Goal: Task Accomplishment & Management: Manage account settings

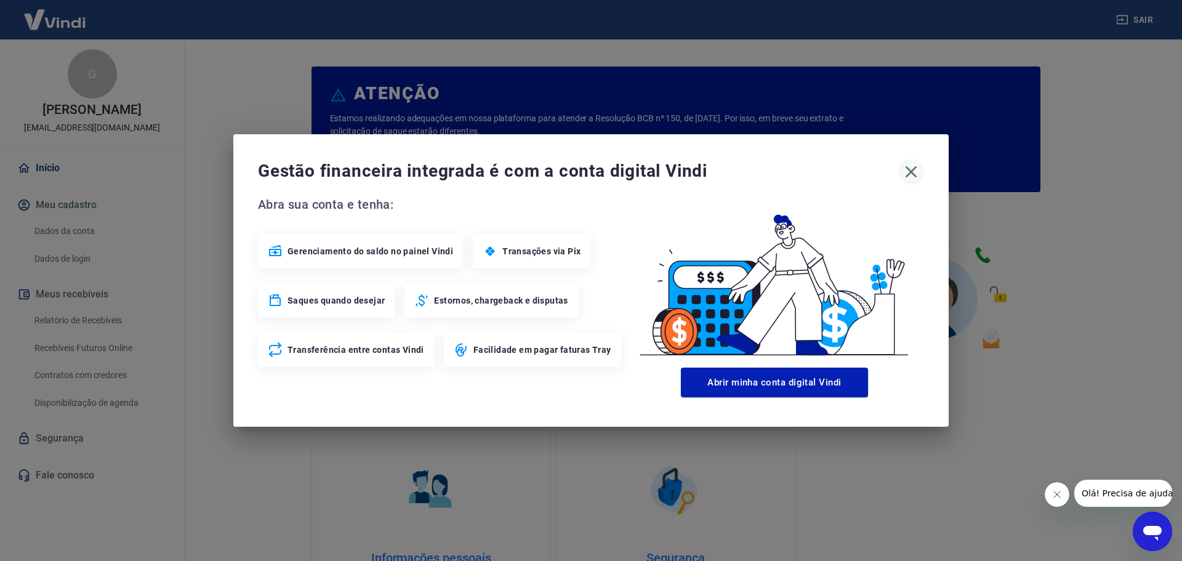
click at [908, 174] on icon "button" at bounding box center [911, 172] width 12 height 12
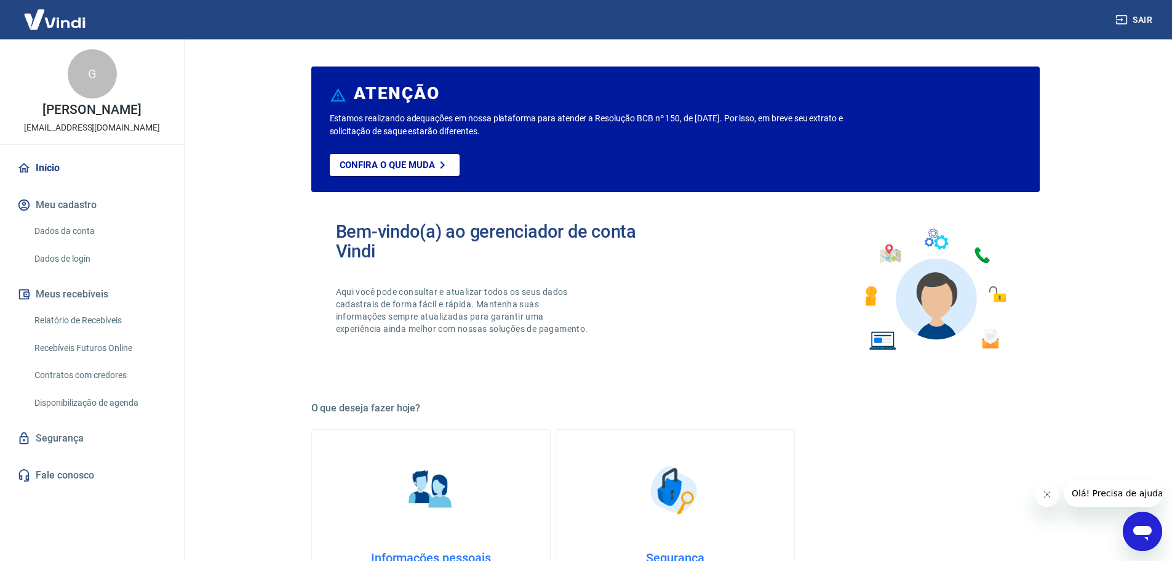
drag, startPoint x: 77, startPoint y: 337, endPoint x: 276, endPoint y: 329, distance: 198.9
click at [77, 333] on link "Relatório de Recebíveis" at bounding box center [100, 320] width 140 height 25
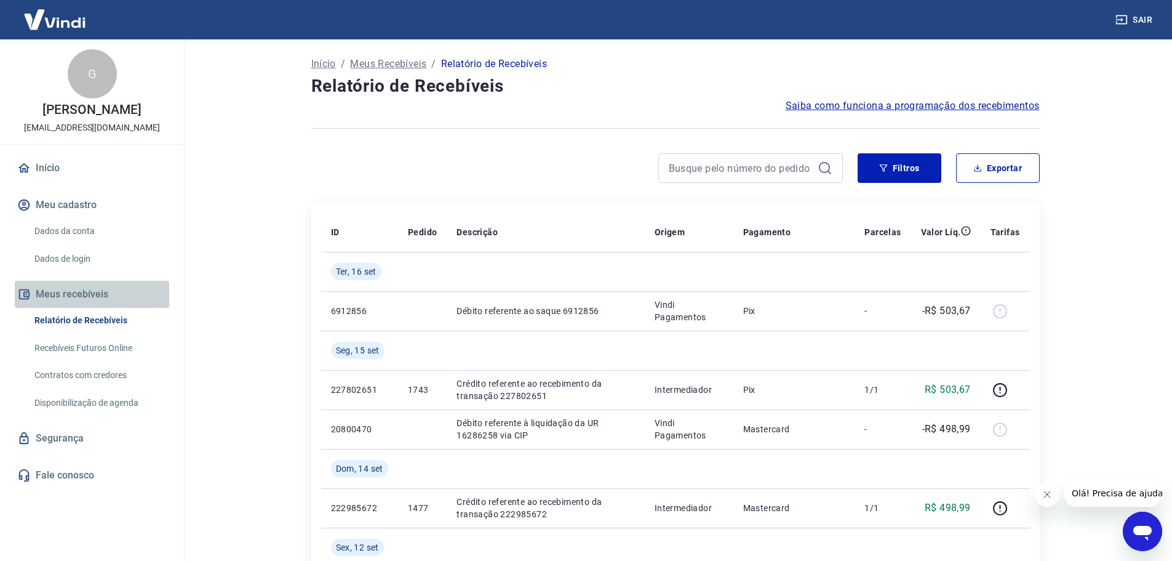
click at [63, 308] on button "Meus recebíveis" at bounding box center [92, 294] width 154 height 27
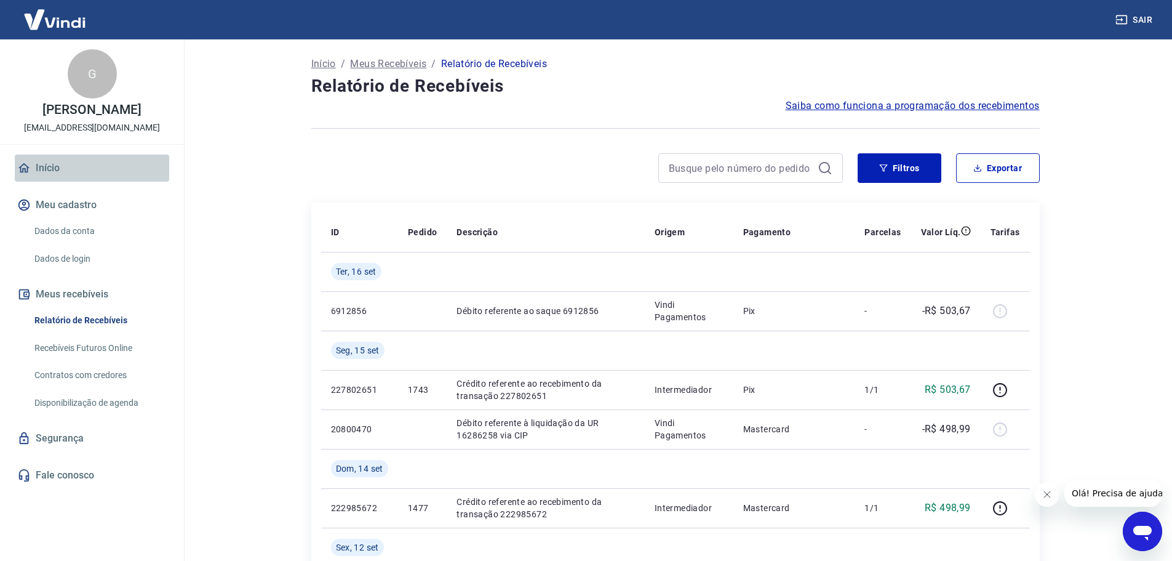
click at [44, 178] on link "Início" at bounding box center [92, 167] width 154 height 27
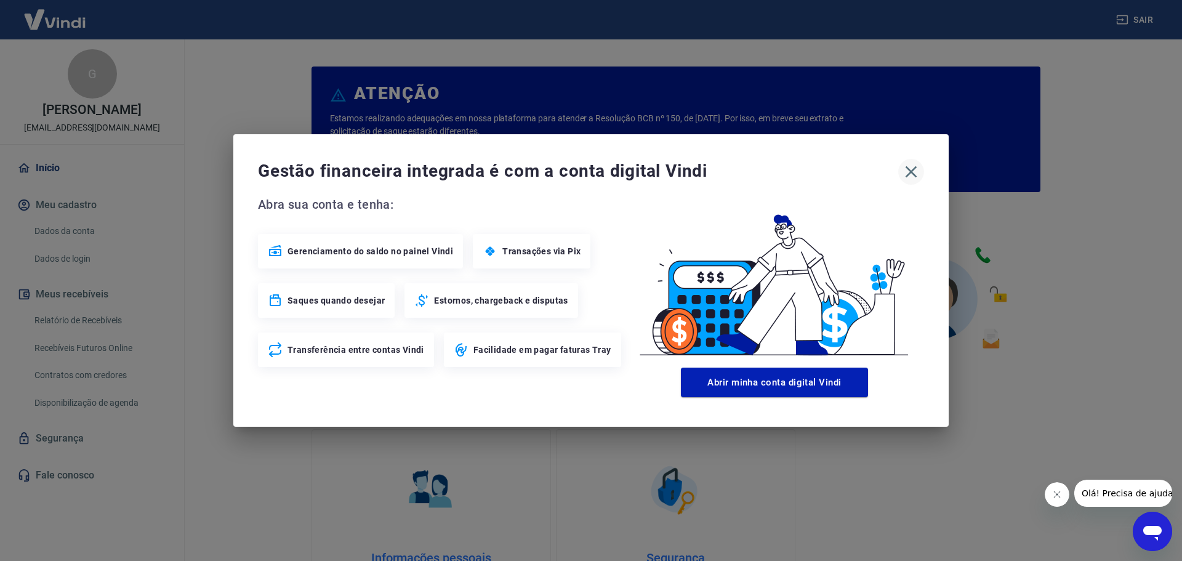
click at [911, 175] on icon "button" at bounding box center [911, 172] width 20 height 20
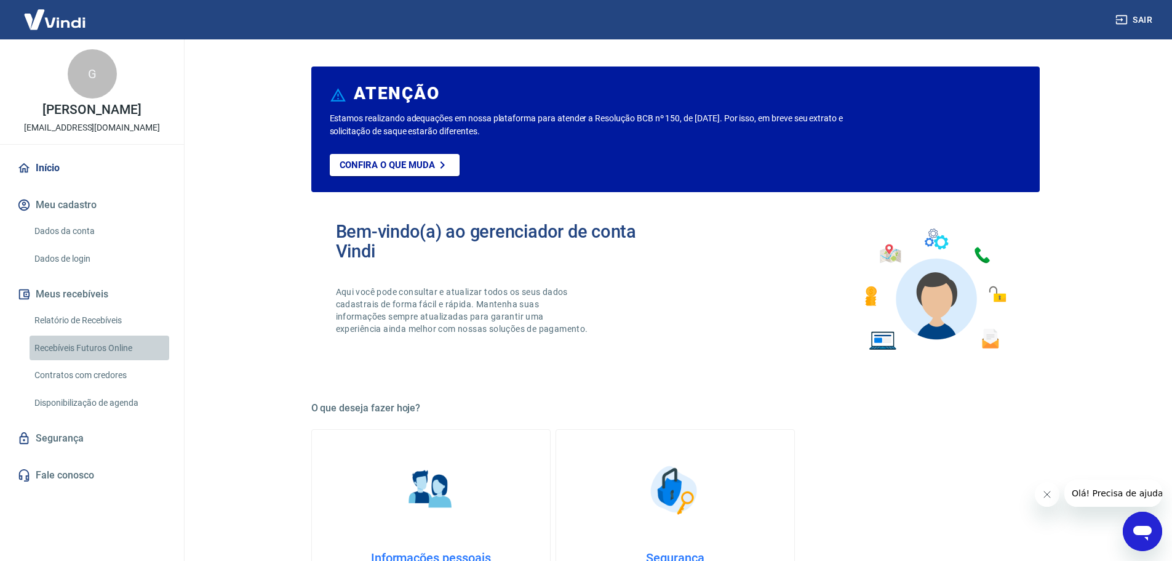
click at [68, 359] on link "Recebíveis Futuros Online" at bounding box center [100, 347] width 140 height 25
